Goal: Navigation & Orientation: Find specific page/section

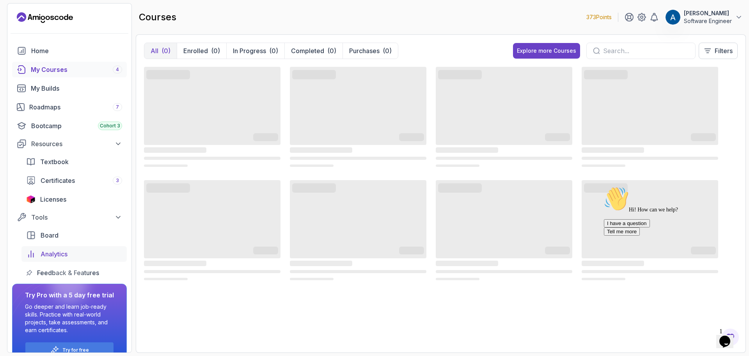
scroll to position [17, 0]
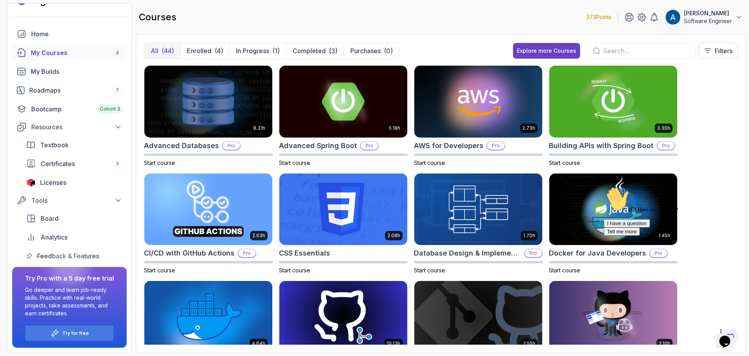
click at [717, 14] on p "[PERSON_NAME]" at bounding box center [708, 13] width 48 height 8
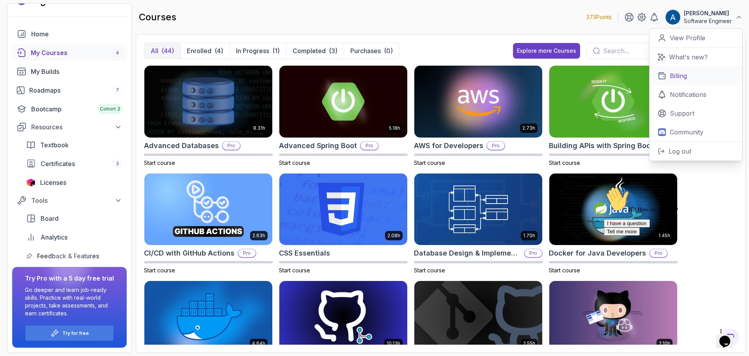
click at [693, 74] on link "Billing" at bounding box center [696, 75] width 93 height 19
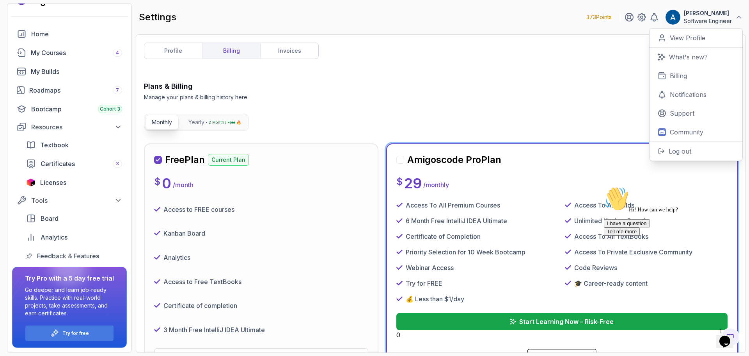
click at [501, 70] on div "profile billing invoices Plans & Billing Manage your plans & billing history he…" at bounding box center [441, 194] width 594 height 302
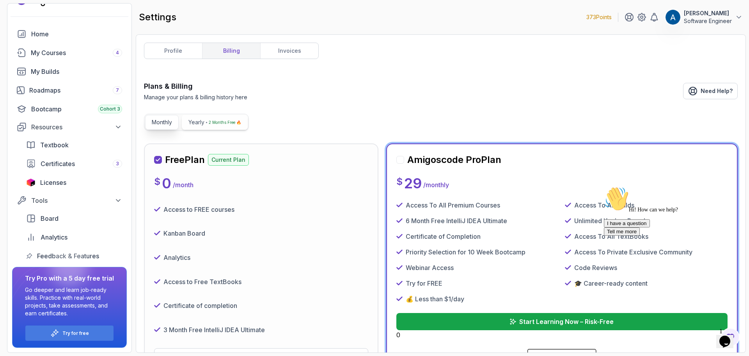
click at [221, 119] on p "2 Months Free 🔥" at bounding box center [225, 122] width 32 height 8
click at [165, 125] on p "Monthly" at bounding box center [162, 122] width 20 height 8
click at [213, 122] on p "2 Months Free 🔥" at bounding box center [225, 122] width 32 height 8
click at [210, 127] on button "Yearly 2 Months Free 🔥" at bounding box center [215, 122] width 66 height 15
click at [161, 127] on button "Monthly" at bounding box center [162, 122] width 34 height 15
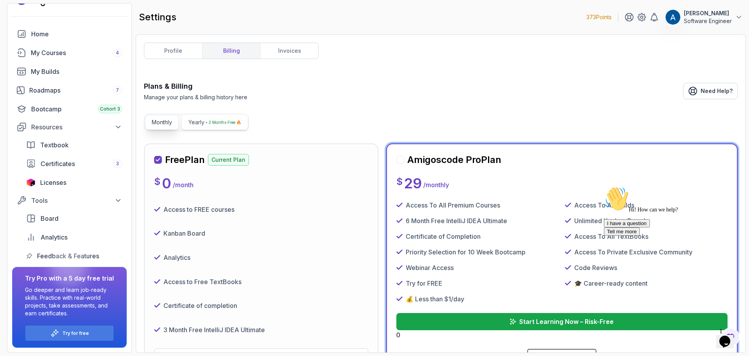
click at [211, 125] on p "2 Months Free 🔥" at bounding box center [225, 122] width 32 height 8
click at [172, 127] on button "Monthly" at bounding box center [162, 122] width 34 height 15
click at [212, 127] on button "Yearly 2 Months Free 🔥" at bounding box center [215, 122] width 66 height 15
click at [166, 127] on button "Monthly" at bounding box center [162, 122] width 34 height 15
click at [216, 126] on p "2 Months Free 🔥" at bounding box center [225, 122] width 32 height 8
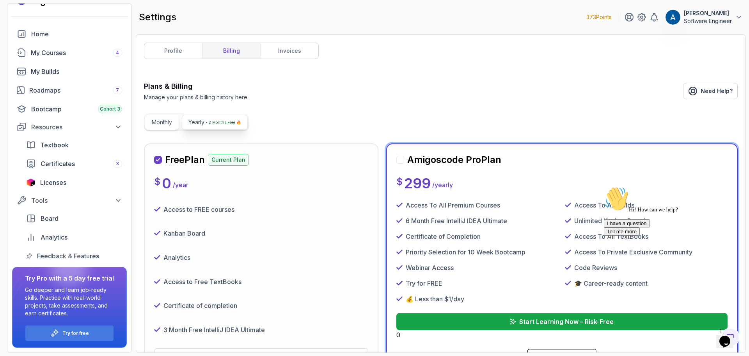
click at [167, 122] on p "Monthly" at bounding box center [162, 122] width 20 height 8
click at [195, 122] on p "Yearly" at bounding box center [197, 122] width 16 height 8
click at [306, 50] on link "invoices" at bounding box center [289, 51] width 58 height 16
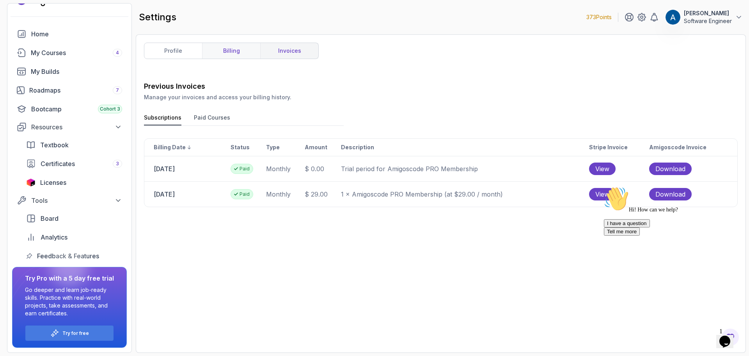
click at [238, 49] on link "billing" at bounding box center [231, 51] width 58 height 16
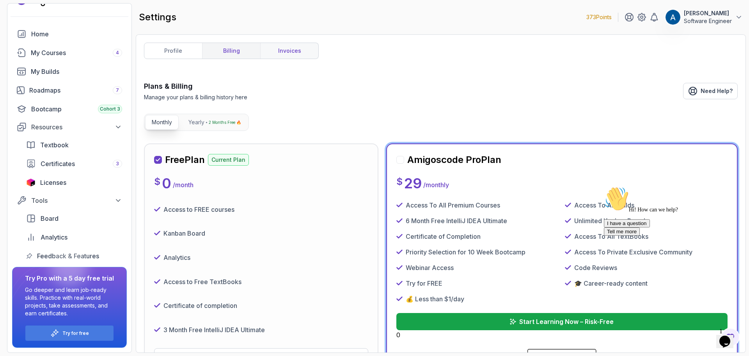
click at [289, 54] on link "invoices" at bounding box center [289, 51] width 58 height 16
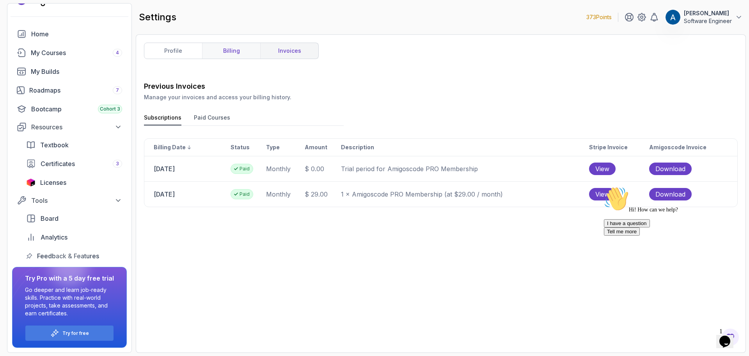
click at [243, 53] on link "billing" at bounding box center [231, 51] width 58 height 16
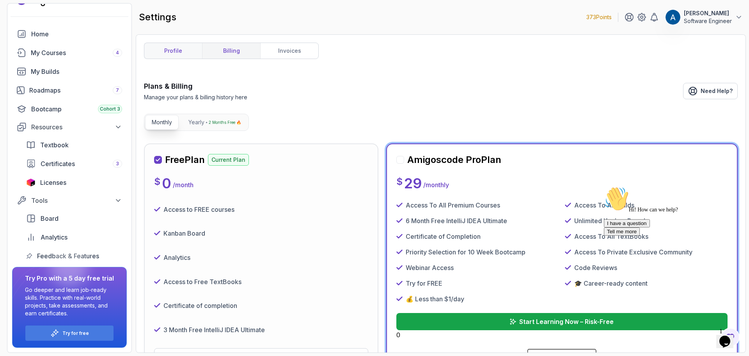
click at [183, 51] on link "profile" at bounding box center [173, 51] width 58 height 16
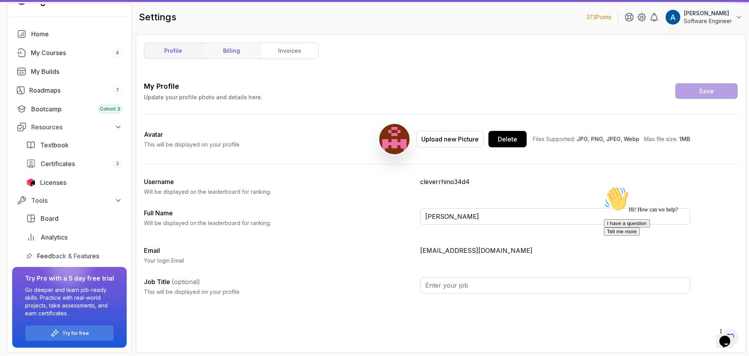
type input "Software Engineer"
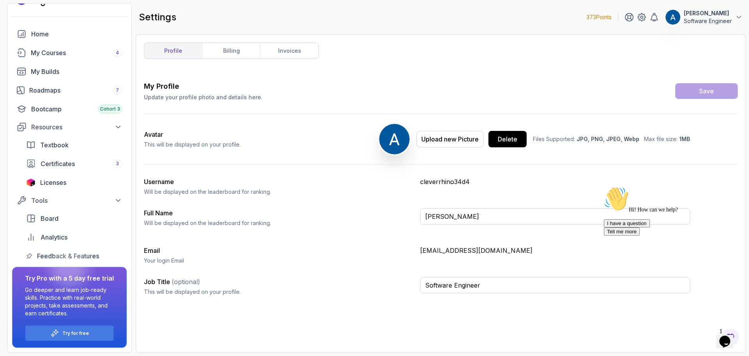
click at [185, 54] on link "profile" at bounding box center [173, 51] width 58 height 16
click at [234, 52] on link "billing" at bounding box center [231, 51] width 58 height 16
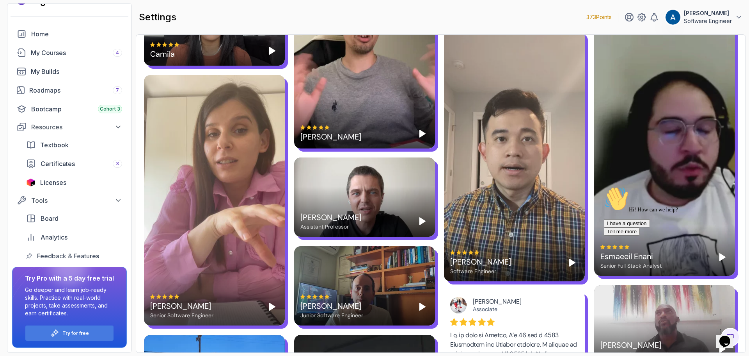
scroll to position [898, 0]
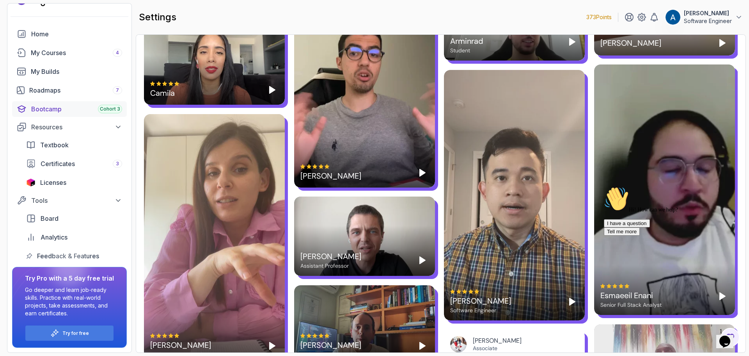
click at [71, 107] on div "Bootcamp Cohort 3" at bounding box center [76, 108] width 91 height 9
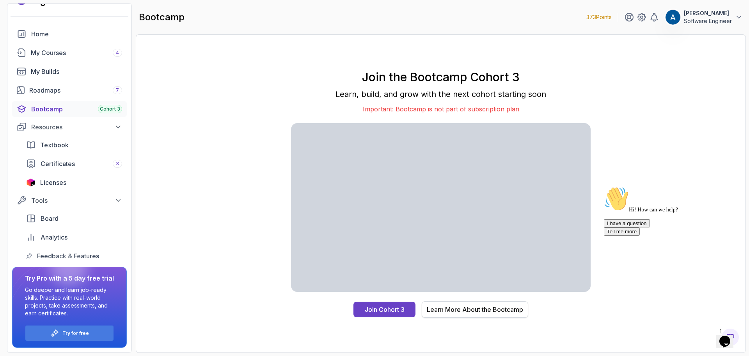
click at [474, 308] on div "Learn More About the Bootcamp" at bounding box center [475, 308] width 96 height 9
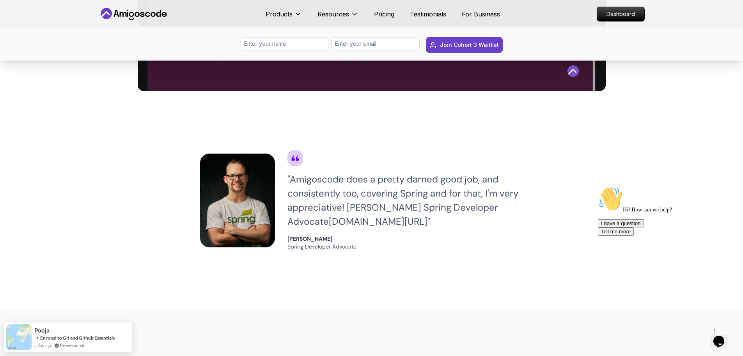
scroll to position [624, 0]
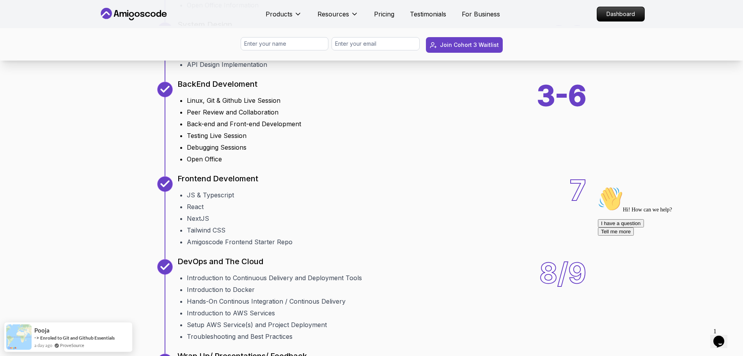
scroll to position [1132, 0]
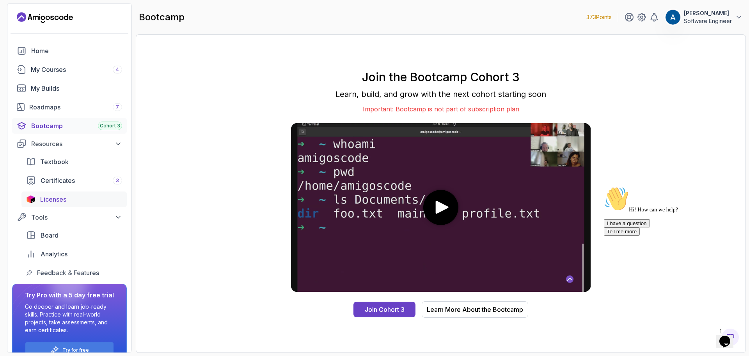
click at [88, 205] on link "Licenses" at bounding box center [73, 199] width 105 height 16
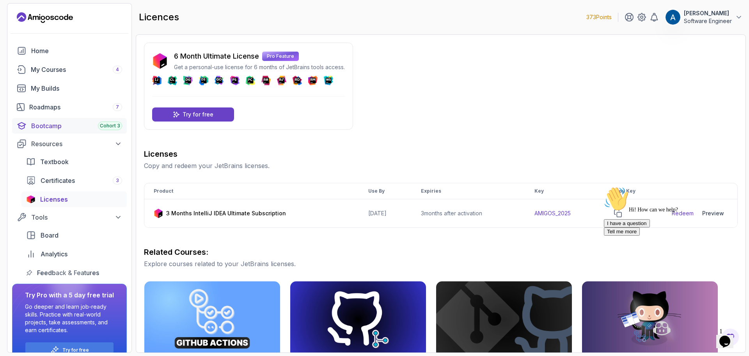
click at [81, 127] on div "Bootcamp Cohort 3" at bounding box center [76, 125] width 91 height 9
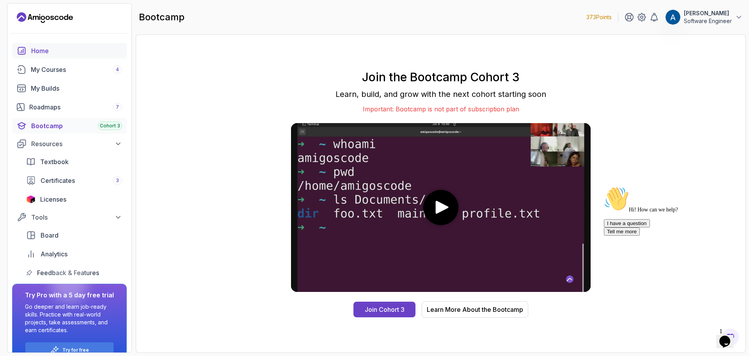
click at [75, 50] on div "Home" at bounding box center [76, 50] width 91 height 9
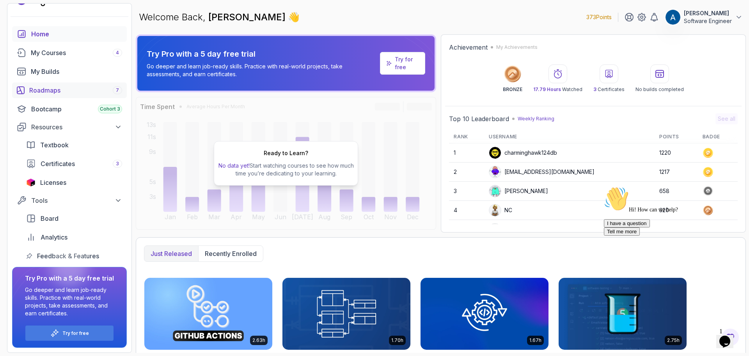
click at [96, 91] on div "Roadmaps 7" at bounding box center [75, 89] width 93 height 9
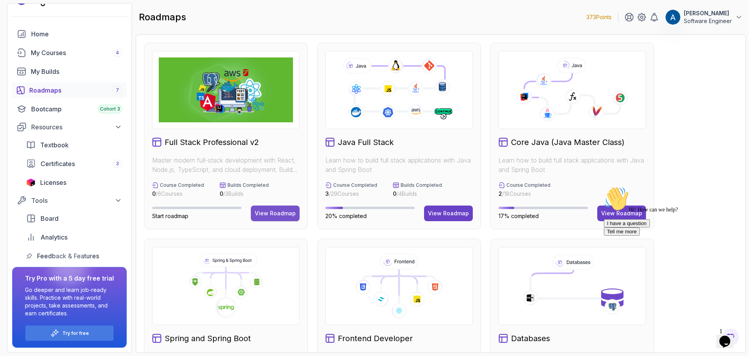
click at [272, 212] on div "View Roadmap" at bounding box center [275, 213] width 41 height 8
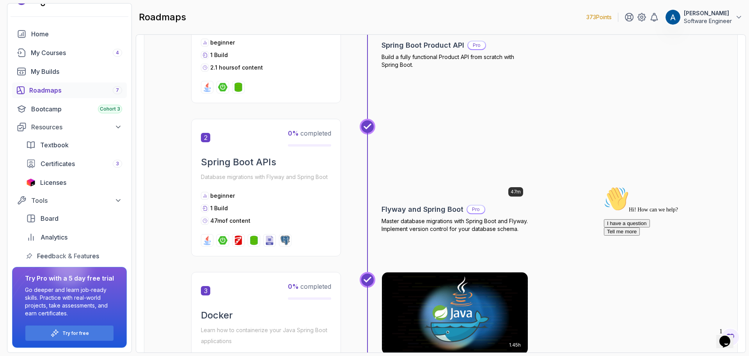
scroll to position [286, 0]
